Goal: Entertainment & Leisure: Consume media (video, audio)

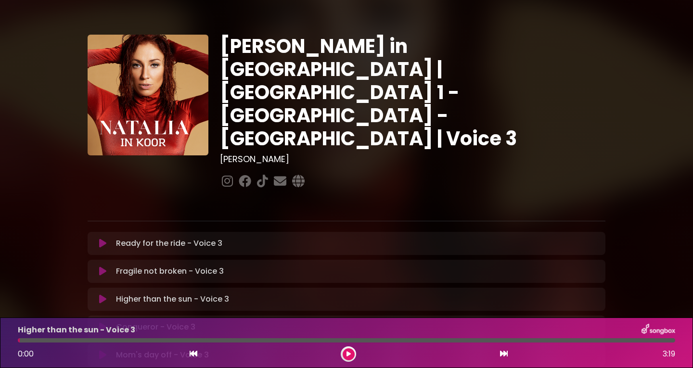
click at [105, 239] on icon at bounding box center [102, 244] width 7 height 10
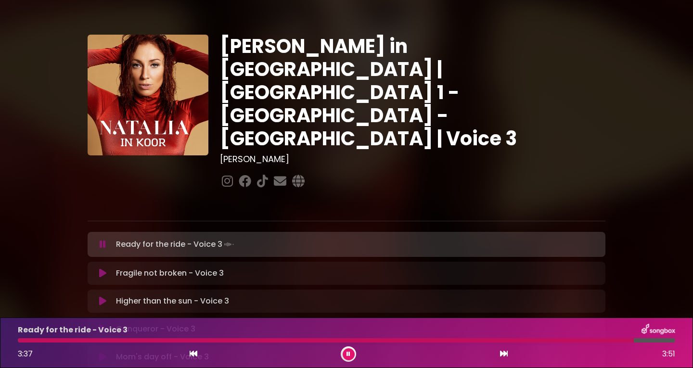
click at [101, 268] on icon at bounding box center [102, 273] width 7 height 10
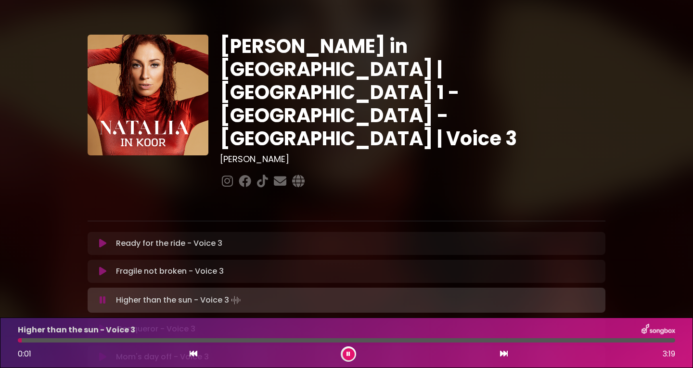
click at [22, 339] on div at bounding box center [346, 340] width 657 height 4
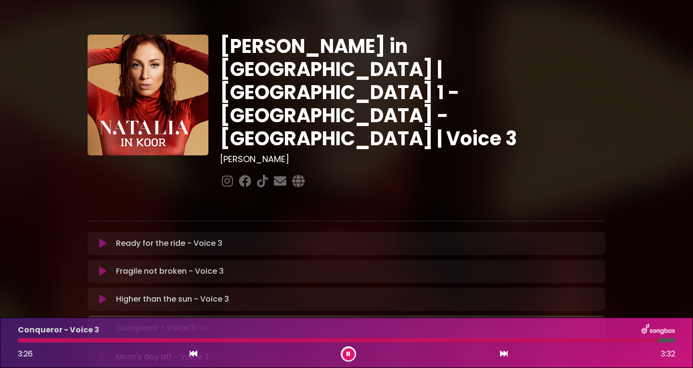
click at [23, 341] on div at bounding box center [338, 340] width 640 height 4
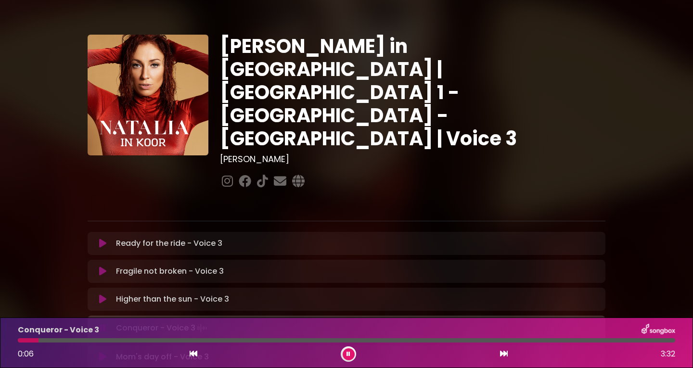
click at [346, 353] on button at bounding box center [349, 354] width 12 height 12
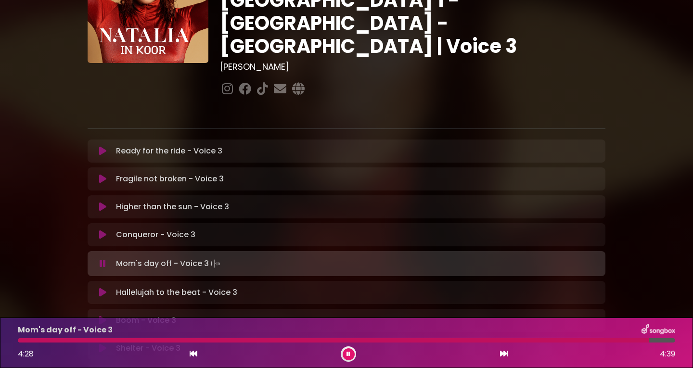
scroll to position [96, 0]
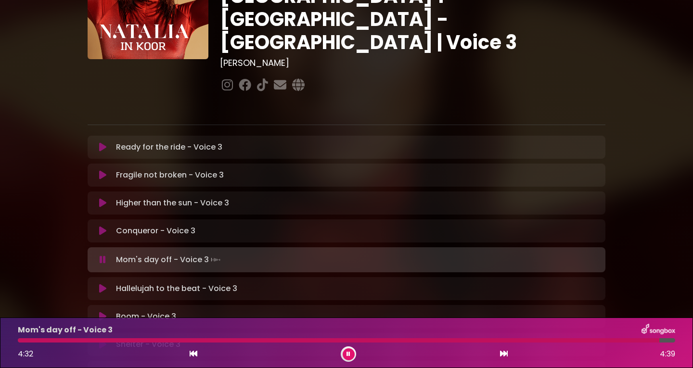
click at [100, 255] on icon at bounding box center [103, 260] width 6 height 10
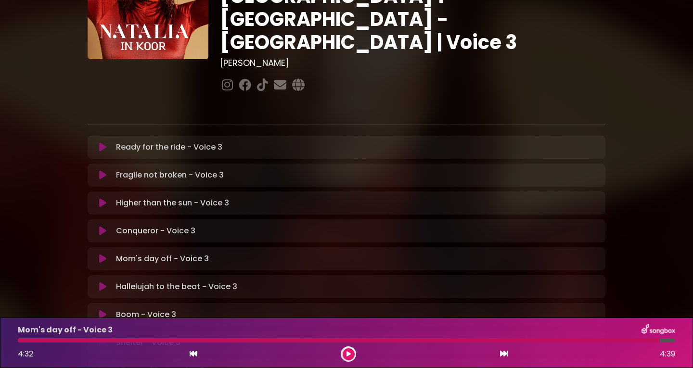
click at [101, 282] on icon at bounding box center [102, 287] width 7 height 10
click at [19, 339] on div at bounding box center [339, 340] width 642 height 4
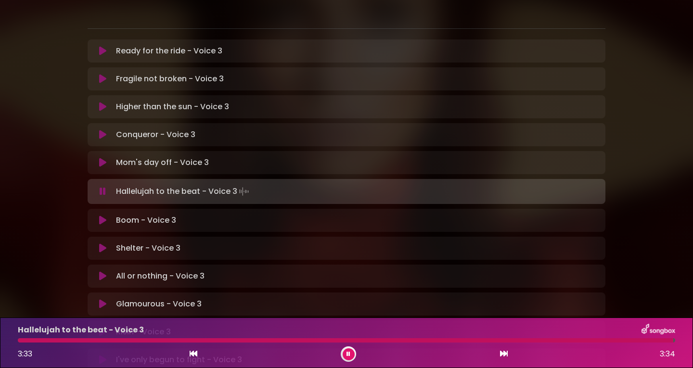
click at [345, 354] on button at bounding box center [349, 354] width 12 height 12
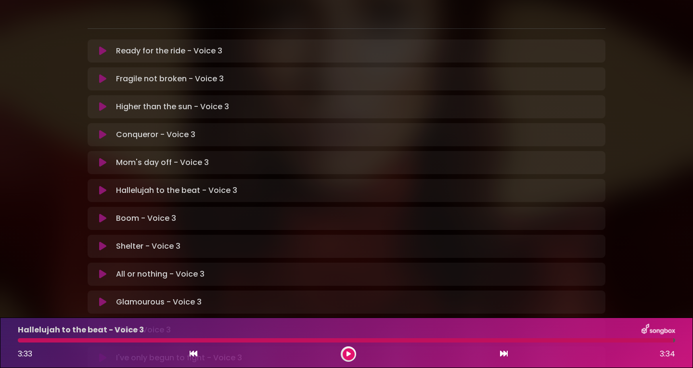
click at [103, 214] on icon at bounding box center [102, 219] width 7 height 10
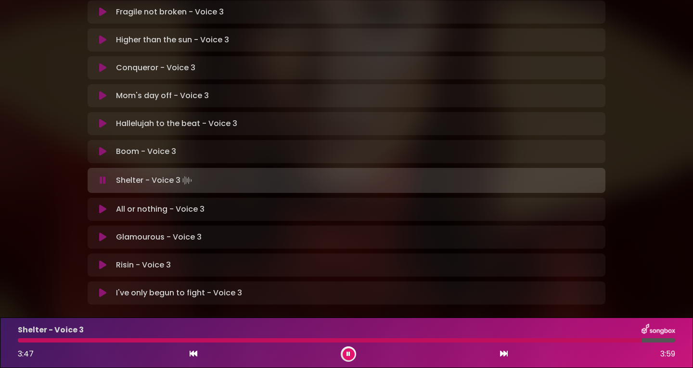
scroll to position [272, 0]
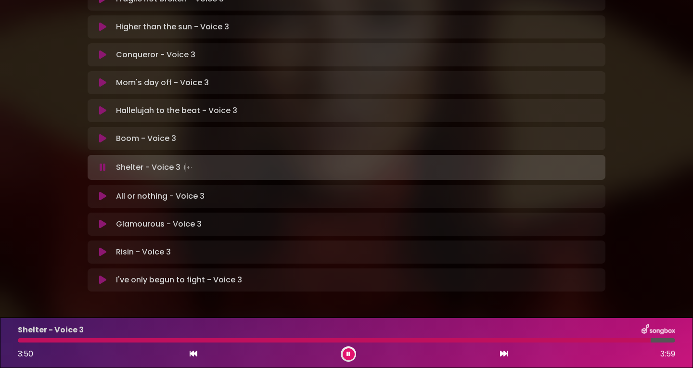
click at [101, 191] on icon at bounding box center [102, 196] width 7 height 10
